Goal: Task Accomplishment & Management: Manage account settings

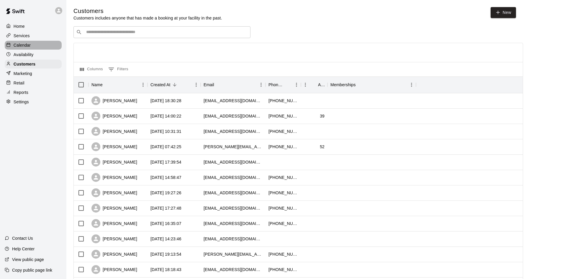
click at [43, 47] on div "Calendar" at bounding box center [33, 45] width 57 height 9
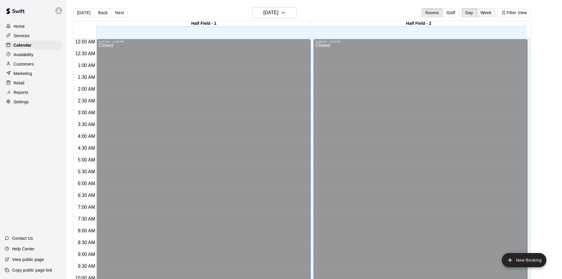
click at [490, 10] on button "Week" at bounding box center [486, 12] width 19 height 9
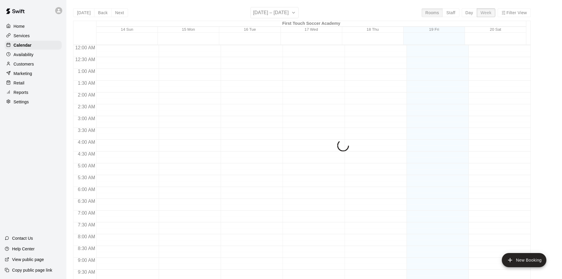
scroll to position [327, 0]
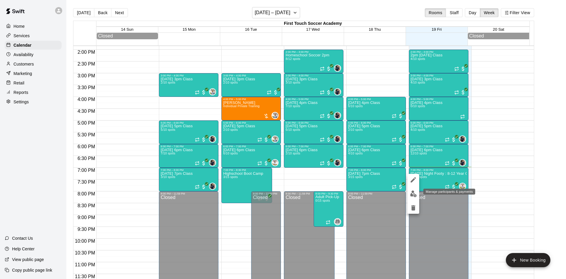
click at [415, 192] on img "edit" at bounding box center [413, 193] width 7 height 7
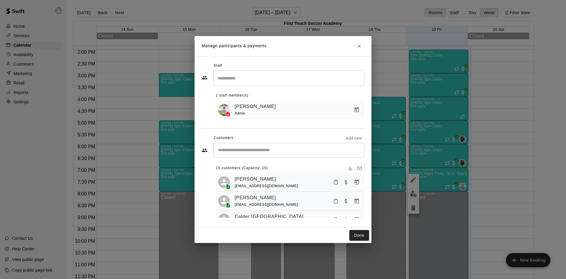
click at [47, 83] on div "Manage participants & payments Staff ​ 1 staff member(s) [PERSON_NAME] Admin Cu…" at bounding box center [283, 139] width 566 height 279
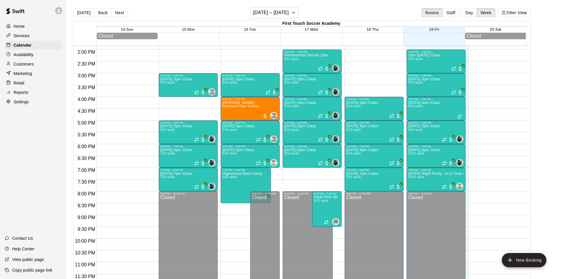
click at [17, 82] on p "Retail" at bounding box center [19, 83] width 11 height 6
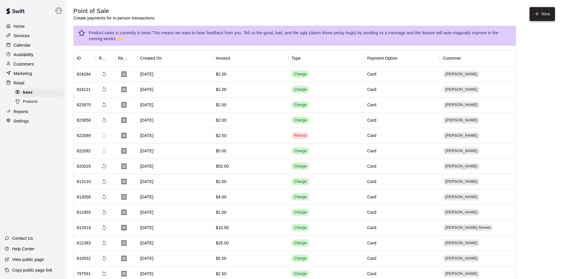
click at [545, 13] on button "New" at bounding box center [542, 14] width 25 height 14
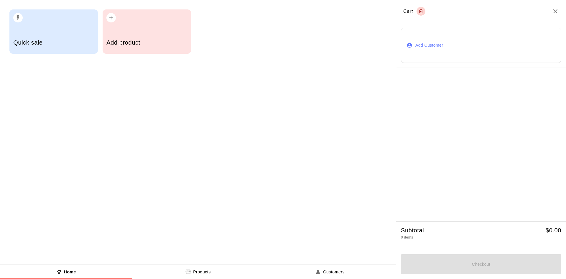
click at [130, 35] on div "Add product" at bounding box center [147, 43] width 81 height 21
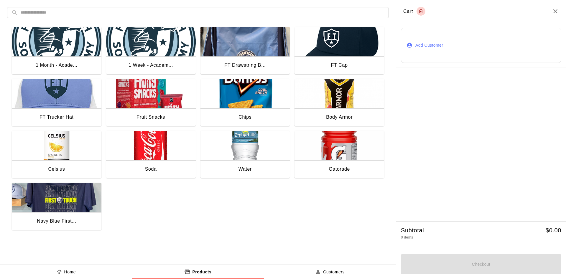
click at [53, 201] on img "button" at bounding box center [57, 198] width 90 height 30
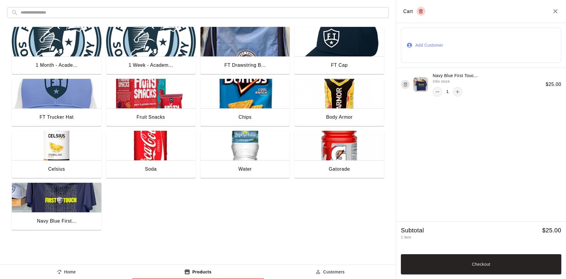
click at [40, 200] on img "button" at bounding box center [57, 198] width 90 height 30
click at [236, 148] on img "button" at bounding box center [246, 146] width 90 height 30
click at [464, 45] on button "Add Customer" at bounding box center [481, 45] width 160 height 35
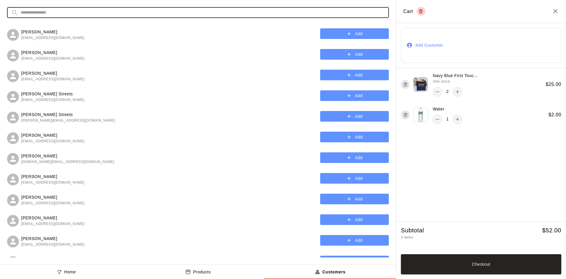
click at [221, 9] on input "text" at bounding box center [203, 12] width 364 height 11
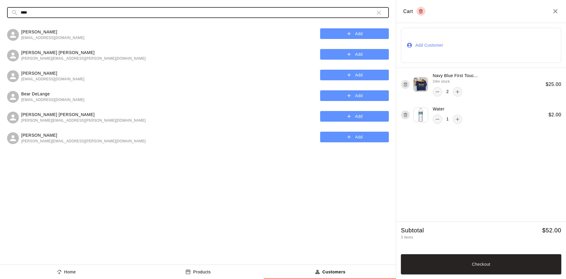
type input "****"
click at [341, 55] on button "Add" at bounding box center [354, 54] width 69 height 11
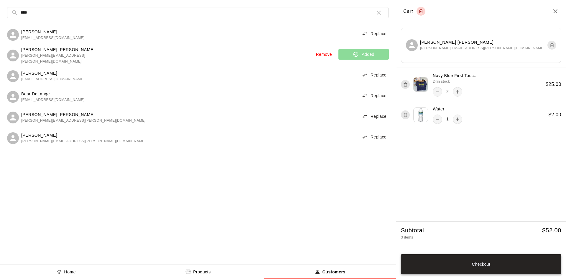
click at [467, 264] on button "Checkout" at bounding box center [481, 264] width 160 height 20
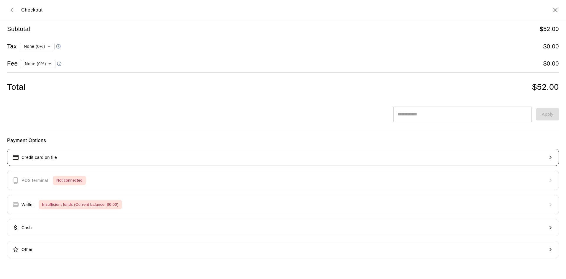
click at [147, 158] on button "Credit card on file" at bounding box center [283, 157] width 552 height 17
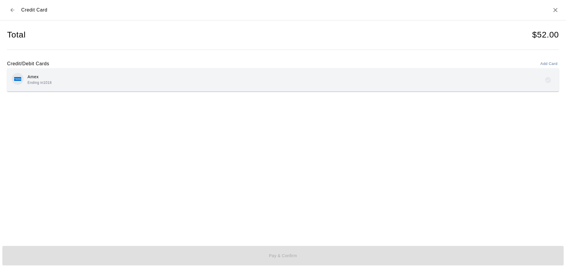
click at [148, 82] on div "Amex Ending in [DATE]" at bounding box center [283, 80] width 543 height 14
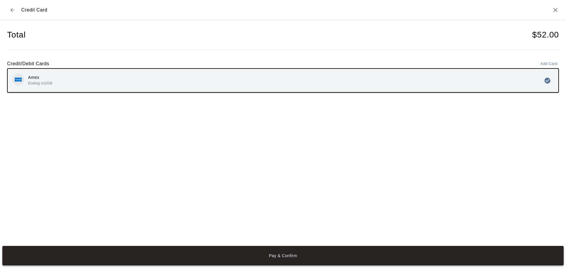
click at [253, 255] on button "Pay & Confirm" at bounding box center [283, 255] width 562 height 19
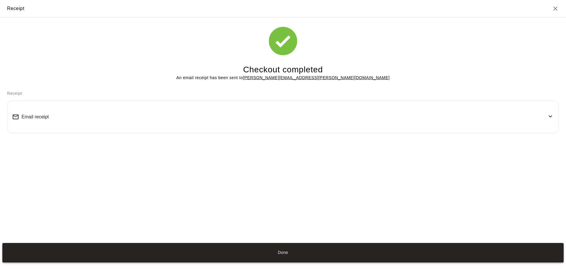
click at [266, 253] on button "Done" at bounding box center [283, 252] width 562 height 19
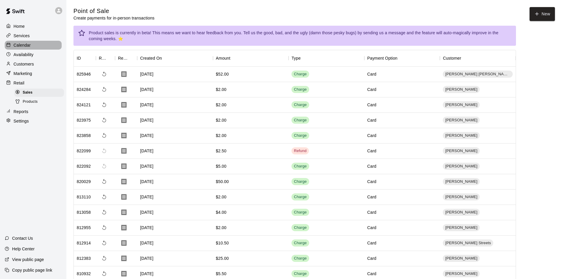
click at [32, 45] on div "Calendar" at bounding box center [33, 45] width 57 height 9
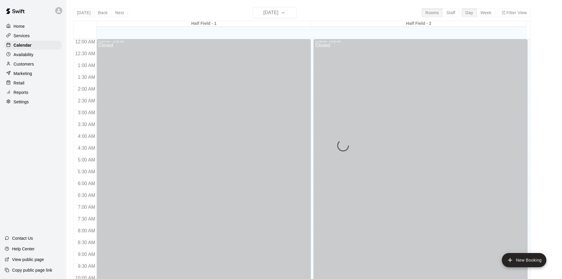
scroll to position [302, 0]
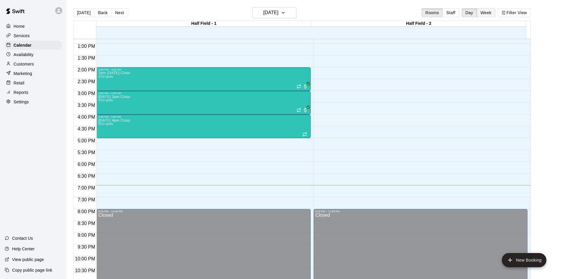
click at [488, 14] on button "Week" at bounding box center [486, 12] width 19 height 9
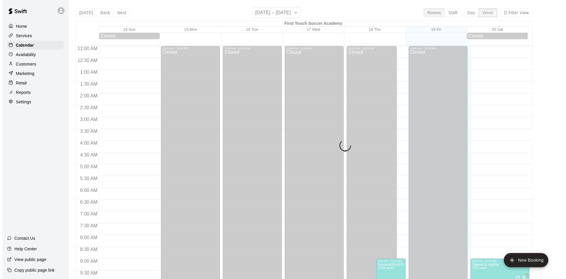
scroll to position [329, 0]
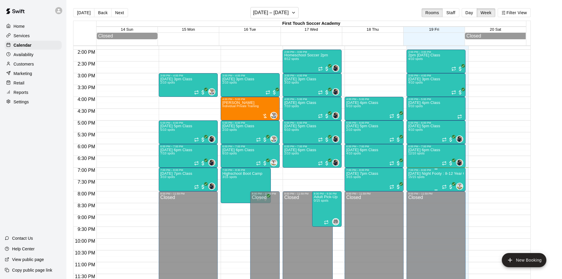
click at [435, 173] on p "[DATE] Night Footy : 8-12 Year Olds" at bounding box center [435, 173] width 55 height 0
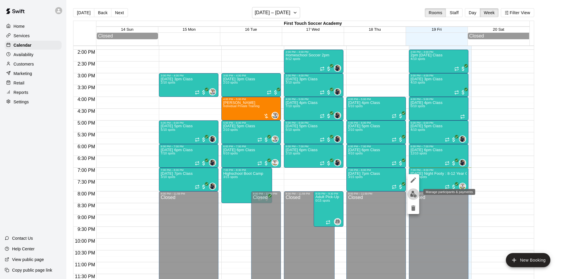
click at [415, 192] on img "edit" at bounding box center [413, 194] width 7 height 7
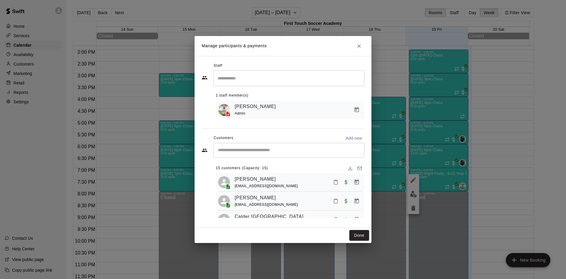
drag, startPoint x: 343, startPoint y: 183, endPoint x: 331, endPoint y: 180, distance: 11.5
click at [341, 182] on span "Paid with Card" at bounding box center [346, 181] width 11 height 5
click at [309, 163] on div "15 customers (Capacity: 15) [PERSON_NAME] [EMAIL_ADDRESS][DOMAIN_NAME] [PERSON_…" at bounding box center [290, 188] width 149 height 59
click at [333, 183] on icon "Mark attendance" at bounding box center [335, 181] width 5 height 5
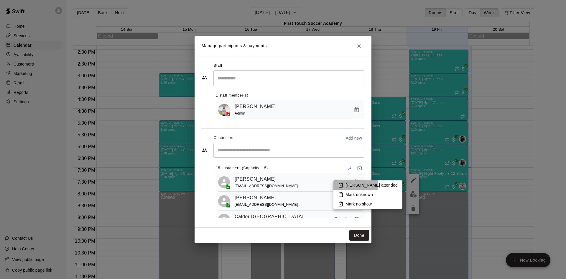
click at [345, 185] on li "[PERSON_NAME] attended" at bounding box center [368, 184] width 69 height 9
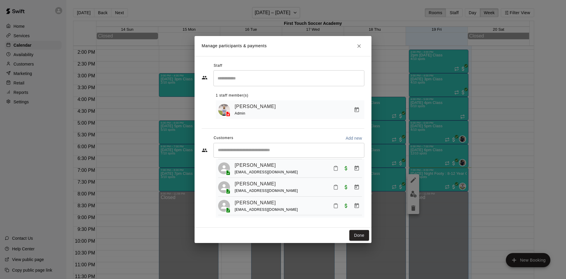
scroll to position [267, 0]
click at [331, 202] on button "Mark attendance" at bounding box center [336, 206] width 10 height 10
click at [335, 205] on li "[PERSON_NAME] attended" at bounding box center [365, 205] width 69 height 9
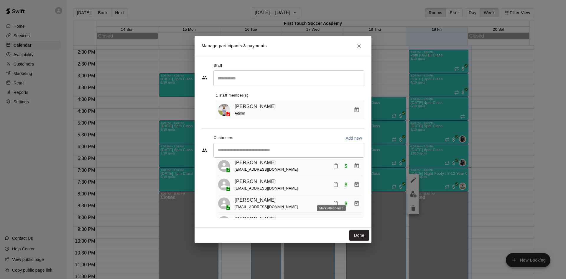
click at [333, 187] on icon "Mark attendance" at bounding box center [335, 184] width 5 height 5
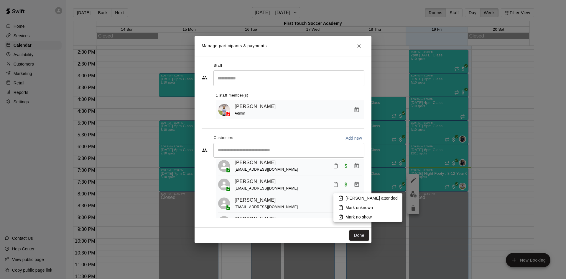
click at [337, 197] on li "[PERSON_NAME] attended" at bounding box center [368, 197] width 69 height 9
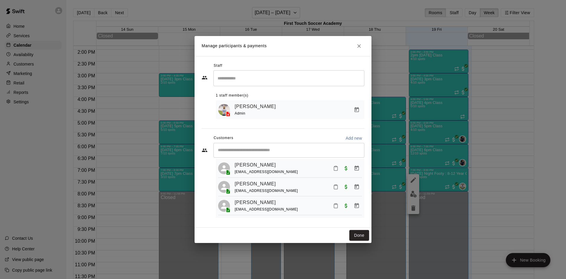
scroll to position [208, 0]
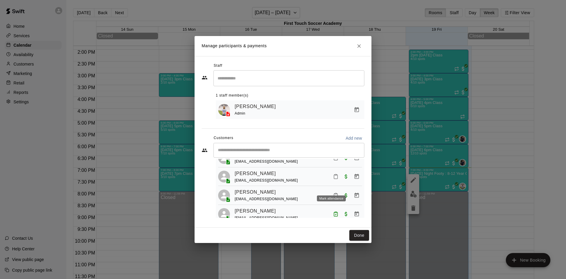
click at [335, 175] on rect "Mark attendance" at bounding box center [336, 174] width 2 height 1
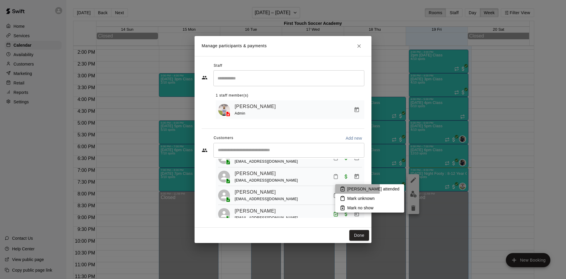
click at [345, 189] on li "[PERSON_NAME] attended" at bounding box center [369, 188] width 69 height 9
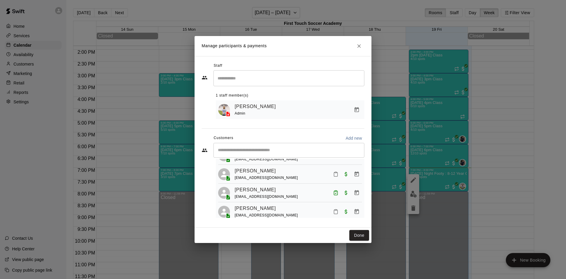
scroll to position [178, 0]
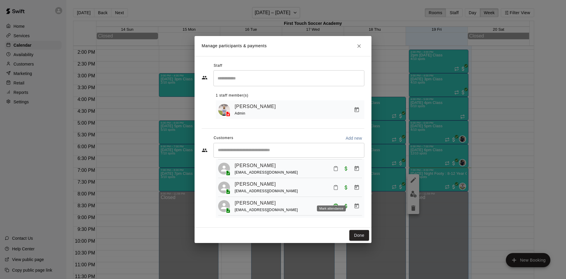
click at [335, 186] on rect "Mark attendance" at bounding box center [336, 185] width 2 height 1
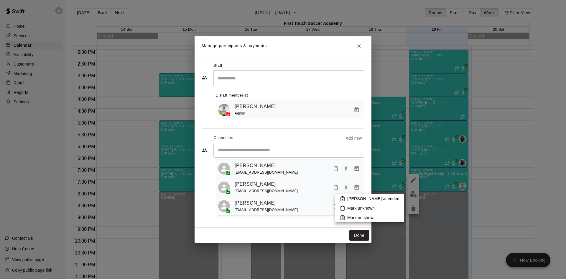
click at [342, 198] on icon at bounding box center [342, 198] width 5 height 5
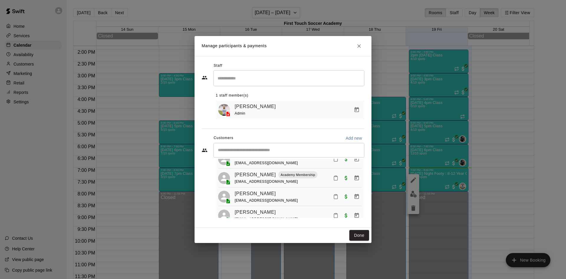
scroll to position [90, 0]
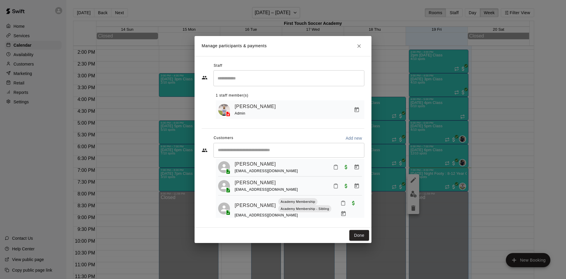
click at [333, 189] on icon "Mark attendance" at bounding box center [335, 185] width 5 height 5
click at [345, 192] on li "[PERSON_NAME] attended" at bounding box center [368, 193] width 69 height 9
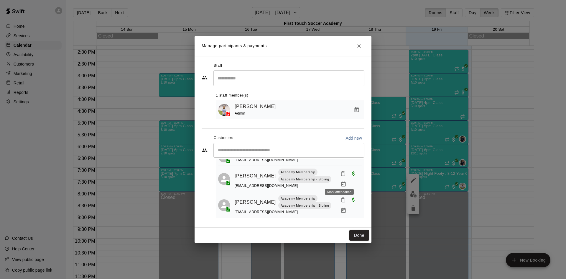
click at [341, 176] on icon "Mark attendance" at bounding box center [343, 173] width 5 height 5
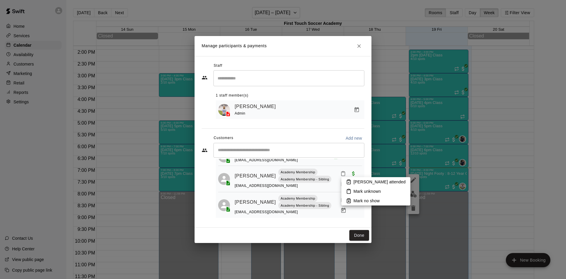
click at [348, 182] on icon at bounding box center [348, 182] width 1 height 1
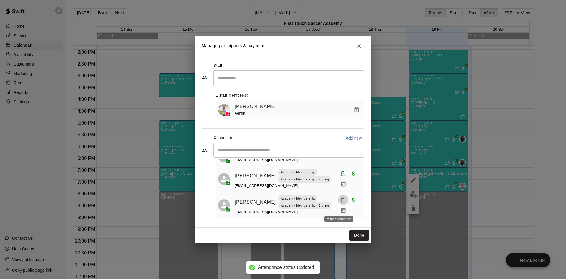
click at [341, 202] on icon "Mark attendance" at bounding box center [343, 199] width 5 height 5
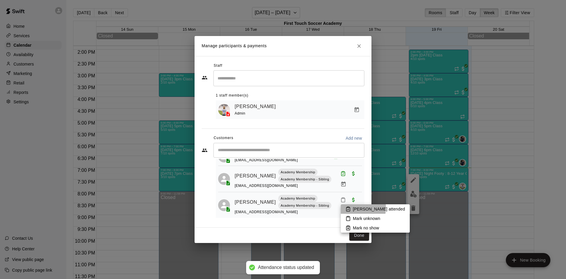
click at [345, 207] on li "[PERSON_NAME] attended" at bounding box center [375, 208] width 69 height 9
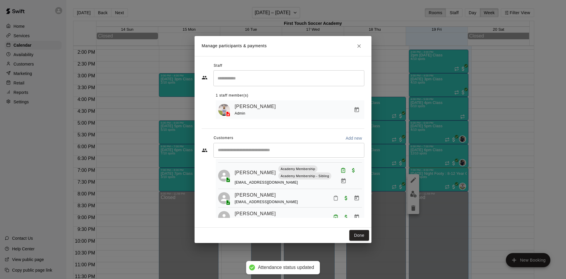
scroll to position [178, 0]
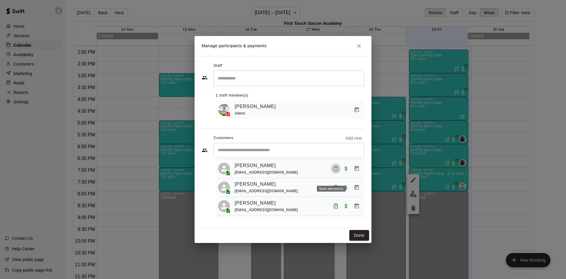
click at [333, 171] on icon "Mark attendance" at bounding box center [335, 168] width 5 height 5
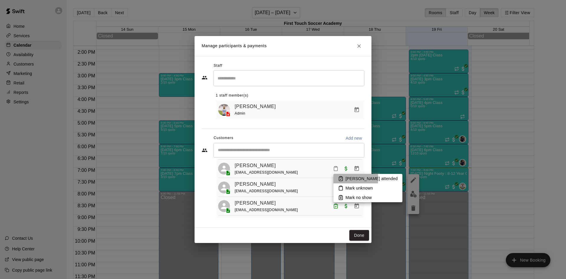
click at [339, 178] on icon at bounding box center [341, 179] width 4 height 4
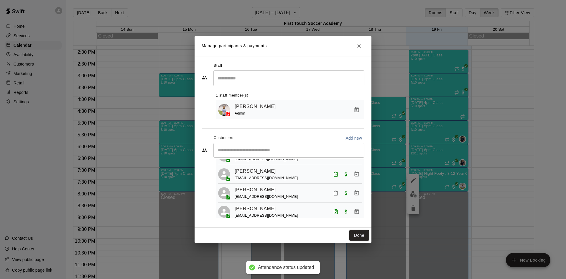
scroll to position [267, 0]
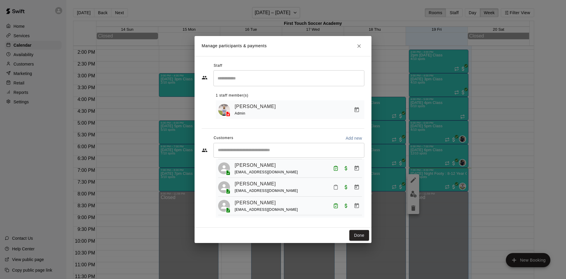
click at [333, 184] on icon "Mark attendance" at bounding box center [335, 186] width 5 height 5
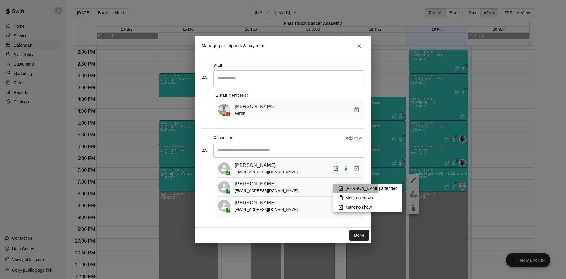
click at [344, 188] on li "[PERSON_NAME] attended" at bounding box center [368, 188] width 69 height 9
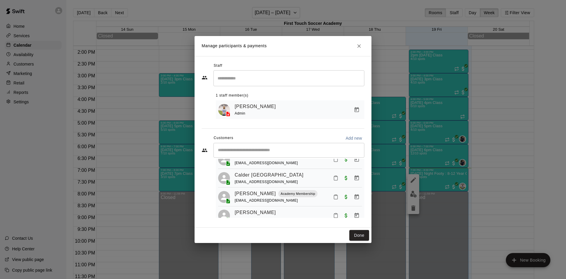
scroll to position [31, 0]
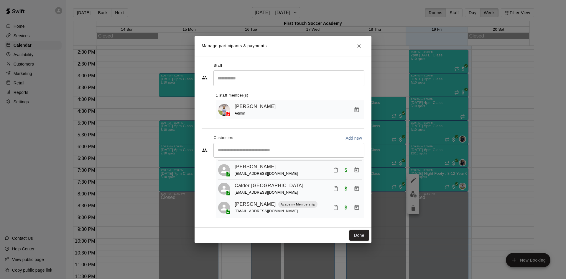
click at [334, 172] on icon "Mark attendance" at bounding box center [336, 170] width 4 height 4
click at [340, 174] on icon at bounding box center [341, 174] width 5 height 5
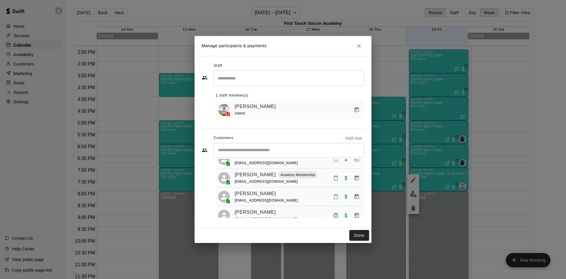
click at [333, 199] on icon "Mark attendance" at bounding box center [335, 196] width 5 height 5
click at [343, 201] on icon at bounding box center [341, 203] width 4 height 4
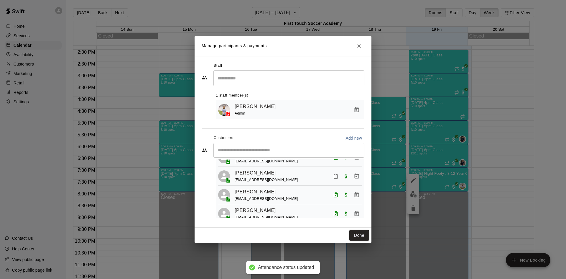
scroll to position [237, 0]
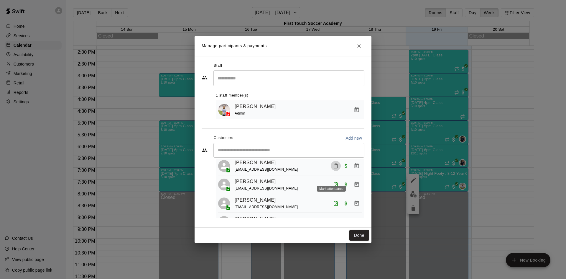
click at [331, 171] on button "Mark attendance" at bounding box center [336, 166] width 10 height 10
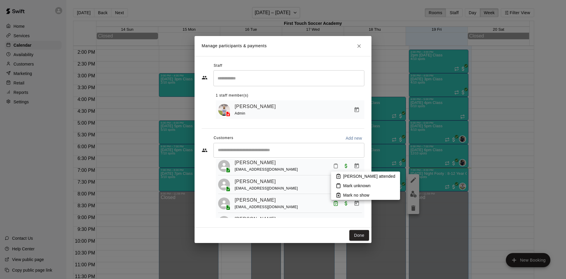
click at [338, 178] on icon at bounding box center [339, 176] width 4 height 4
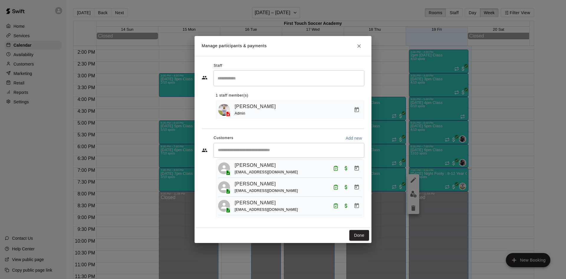
scroll to position [267, 0]
click at [358, 47] on icon "Close" at bounding box center [360, 46] width 4 height 4
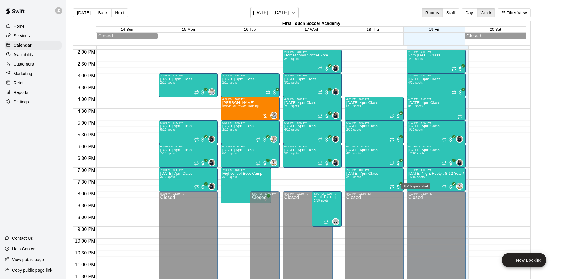
click at [417, 180] on div "15/15 spots filled" at bounding box center [416, 184] width 30 height 11
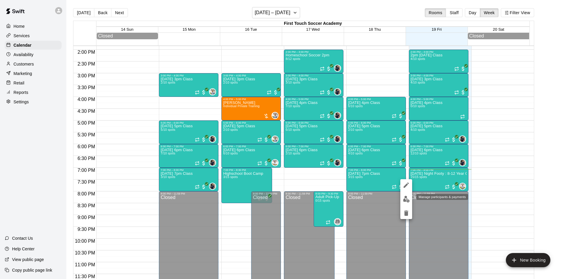
click at [406, 196] on img "edit" at bounding box center [406, 199] width 7 height 7
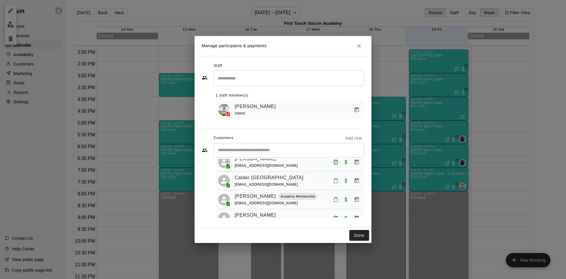
scroll to position [30, 0]
